Goal: Subscribe to service/newsletter

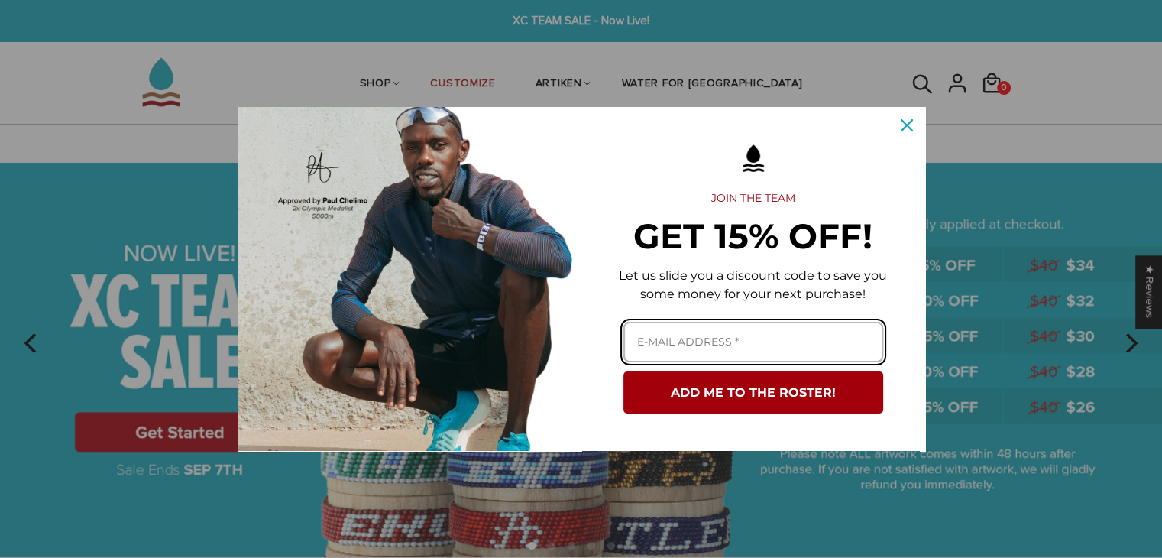
click at [649, 334] on input "Email field" at bounding box center [753, 342] width 260 height 40
type input "c"
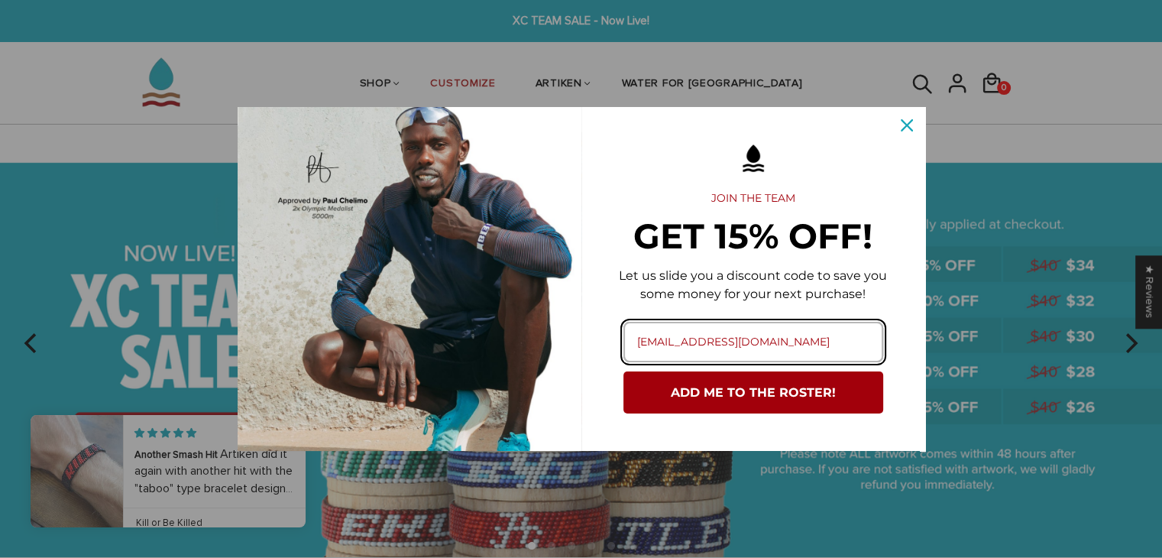
type input "[EMAIL_ADDRESS][DOMAIN_NAME]"
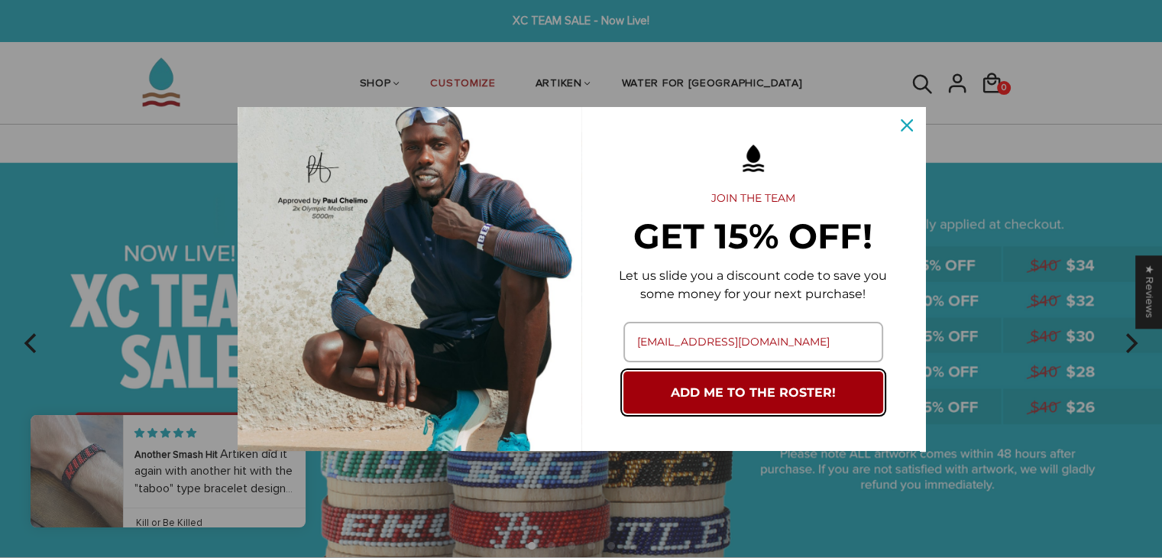
click at [701, 395] on button "ADD ME TO THE ROSTER!" at bounding box center [753, 392] width 260 height 42
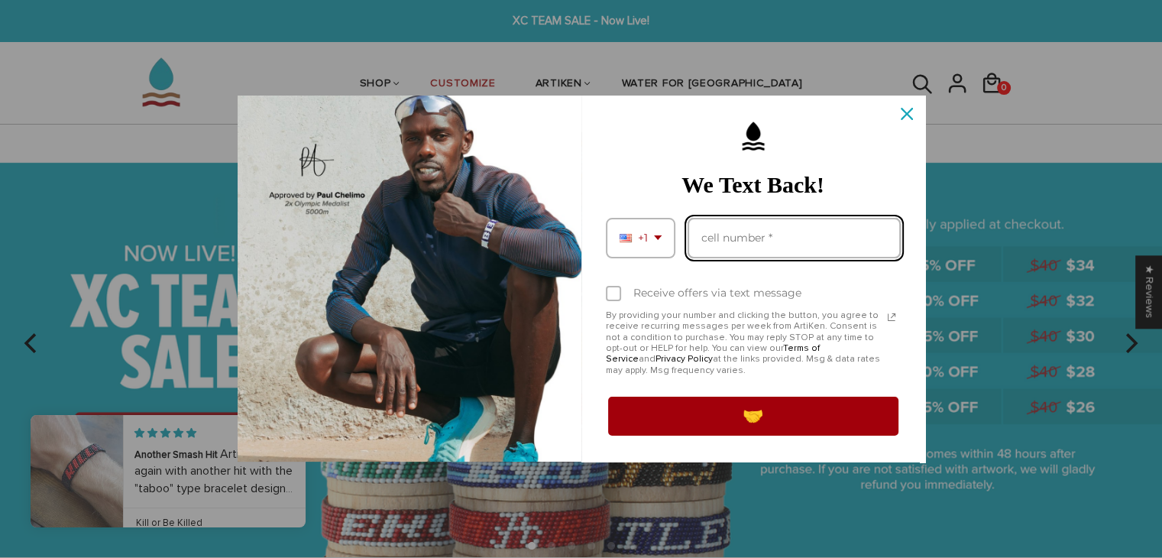
click at [729, 243] on input "Phone number field" at bounding box center [794, 238] width 213 height 40
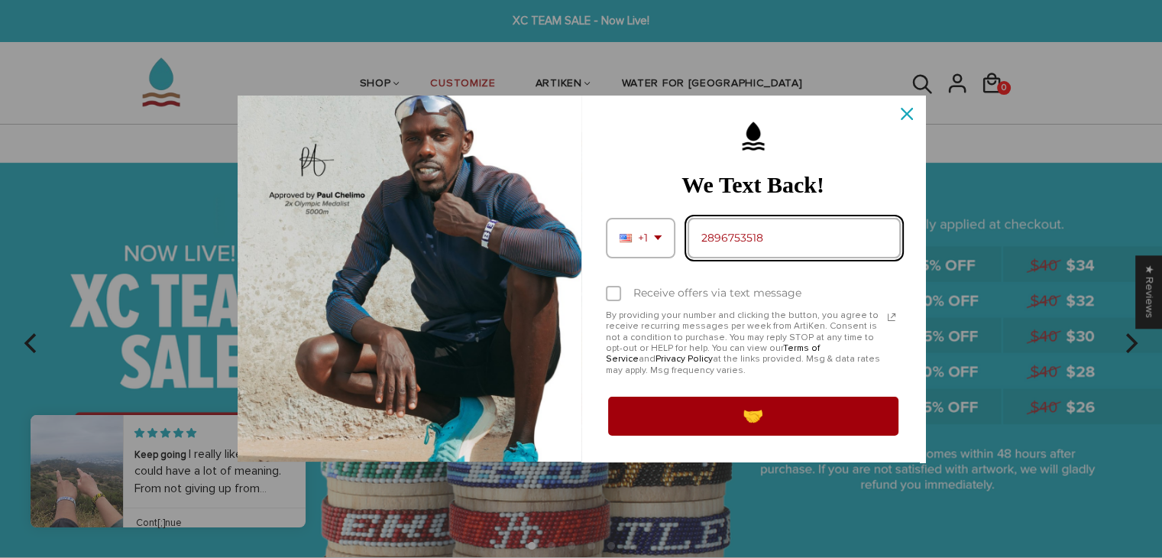
type input "2896753518"
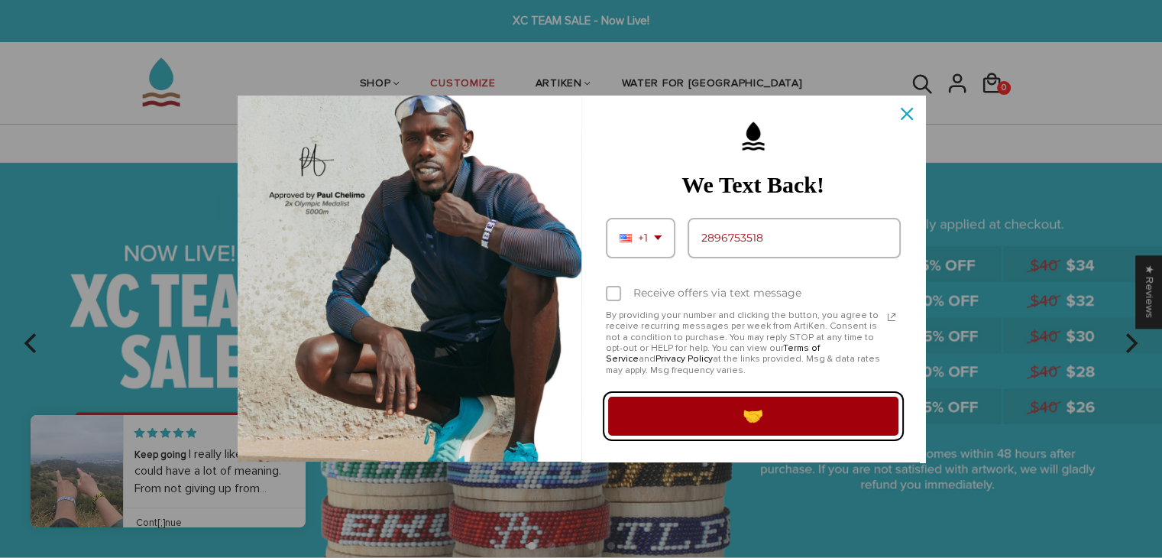
click at [701, 422] on button "🤝" at bounding box center [753, 415] width 295 height 43
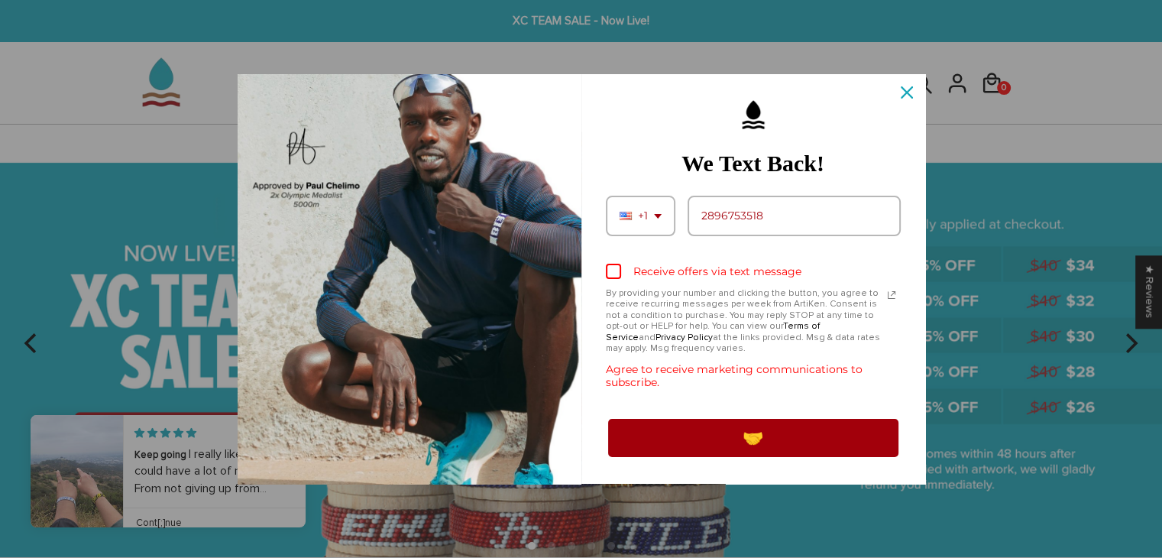
click at [617, 269] on div "Marketing offer form" at bounding box center [613, 271] width 15 height 15
click at [616, 269] on input "Receive offers via text message" at bounding box center [611, 272] width 10 height 10
checkbox input "true"
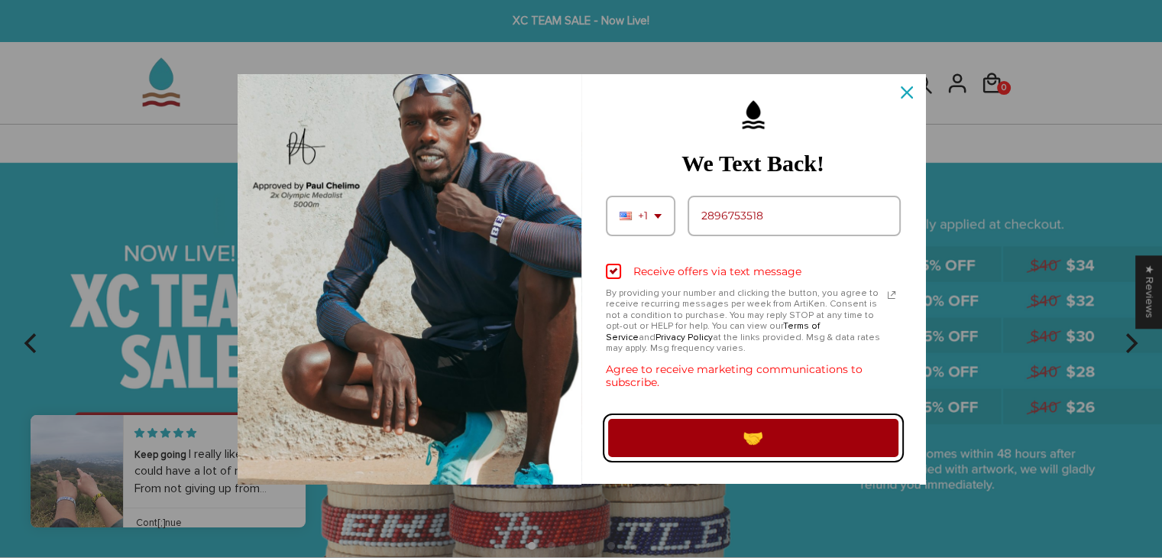
click at [794, 442] on button "🤝" at bounding box center [753, 437] width 295 height 43
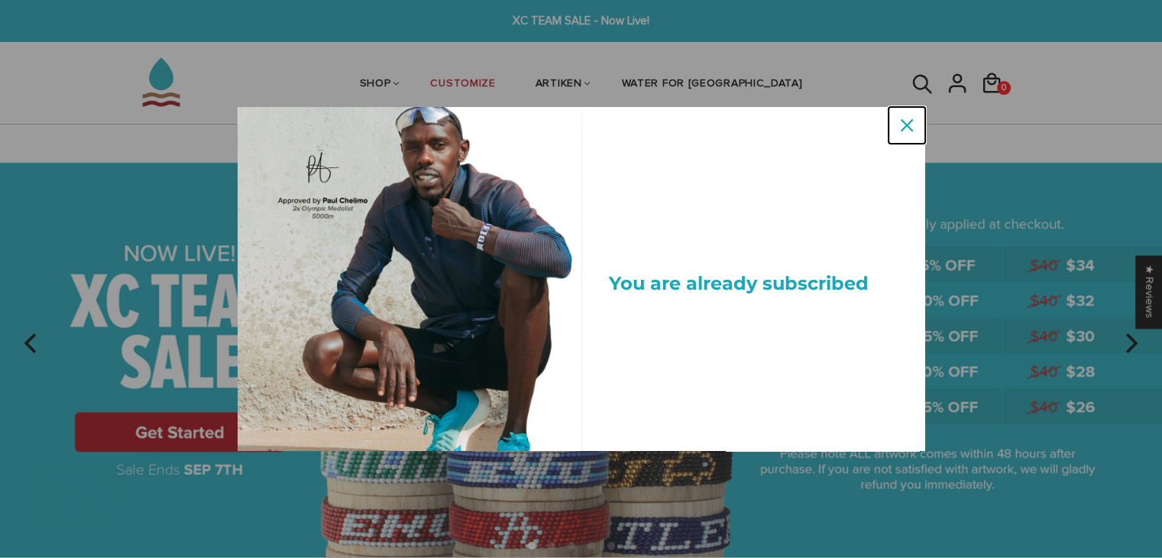
click at [901, 128] on icon "close icon" at bounding box center [907, 125] width 12 height 12
